Goal: Information Seeking & Learning: Learn about a topic

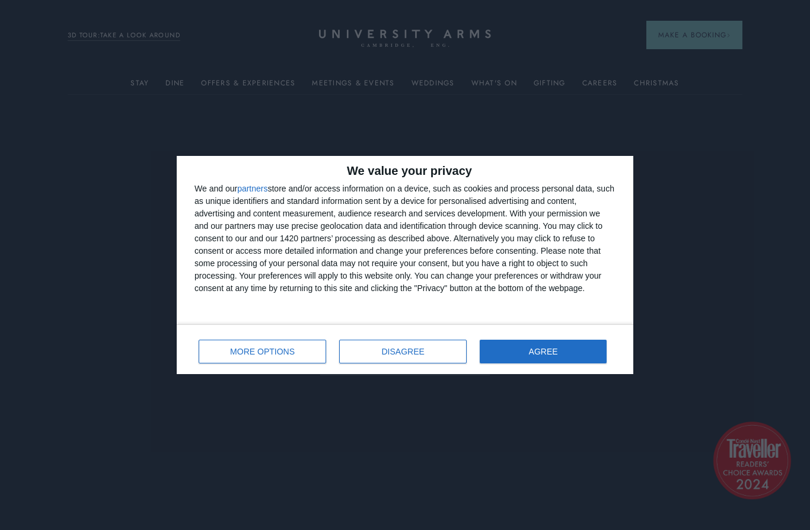
click at [439, 355] on button "DISAGREE" at bounding box center [402, 352] width 127 height 24
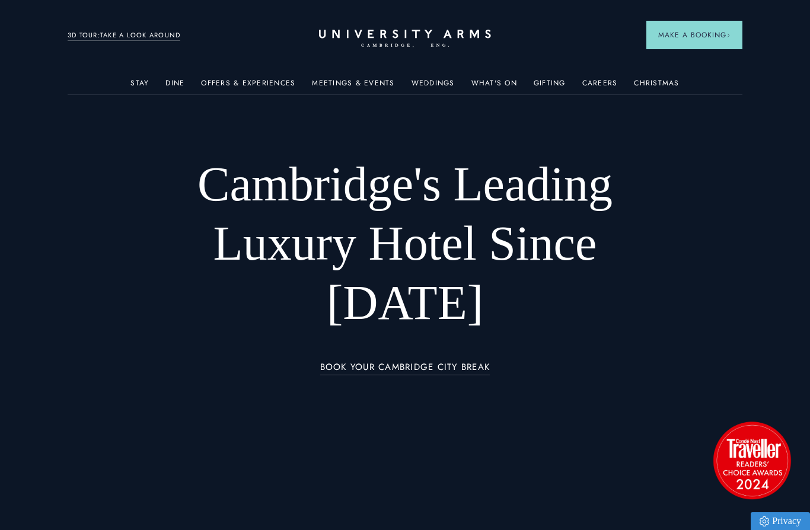
click at [382, 83] on link "Meetings & Events" at bounding box center [353, 86] width 82 height 15
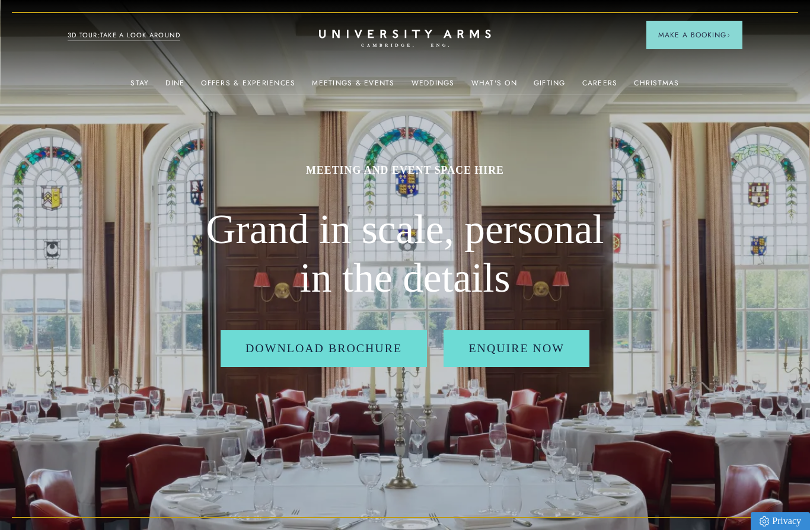
click at [506, 86] on link "What's On" at bounding box center [494, 86] width 46 height 15
click at [658, 84] on link "Christmas" at bounding box center [656, 86] width 45 height 15
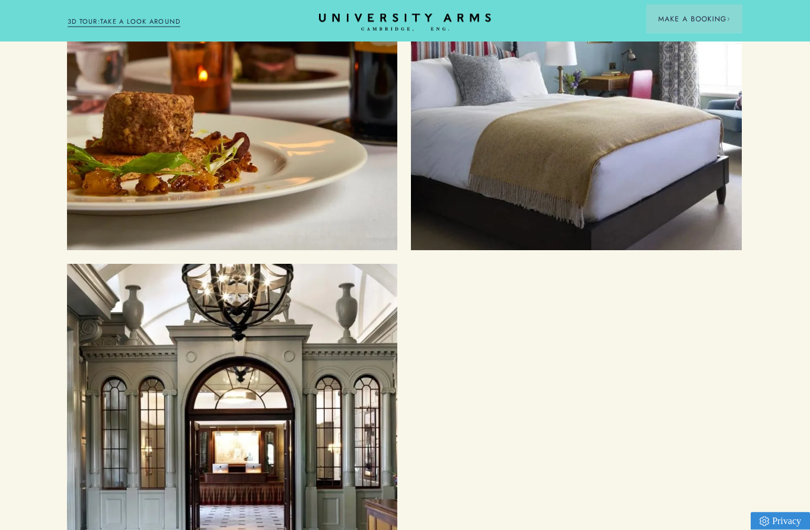
scroll to position [4331, 1]
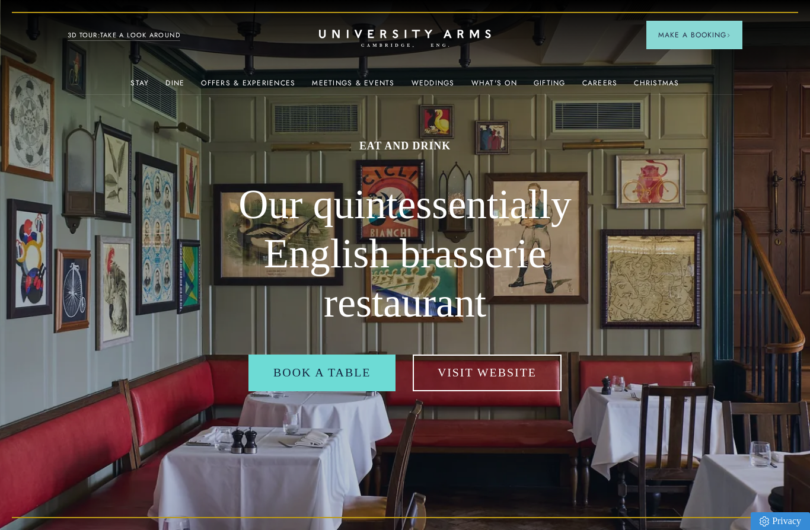
click at [660, 84] on link "Christmas" at bounding box center [656, 86] width 45 height 15
